Goal: Connect with others: Establish contact or relationships with other users

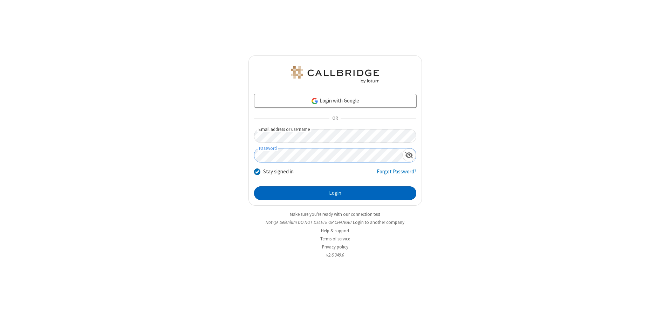
click at [335, 193] on button "Login" at bounding box center [335, 193] width 162 height 14
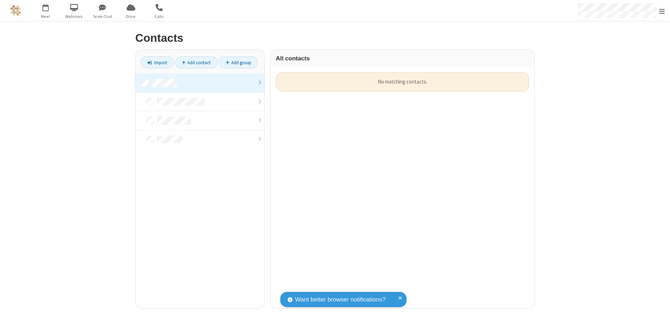
scroll to position [236, 259]
click at [200, 83] on link at bounding box center [200, 83] width 129 height 19
click at [196, 62] on link "Add contact" at bounding box center [196, 62] width 42 height 12
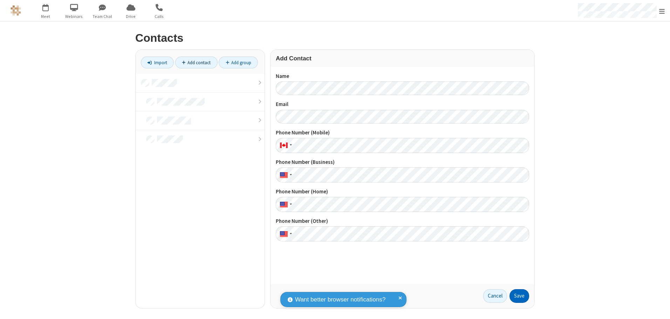
click at [520, 296] on button "Save" at bounding box center [520, 296] width 20 height 14
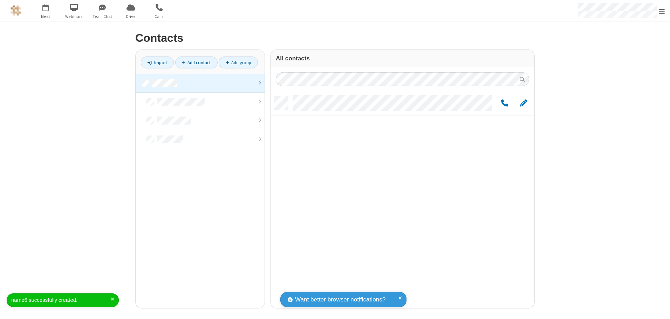
scroll to position [211, 259]
